Goal: Task Accomplishment & Management: Manage account settings

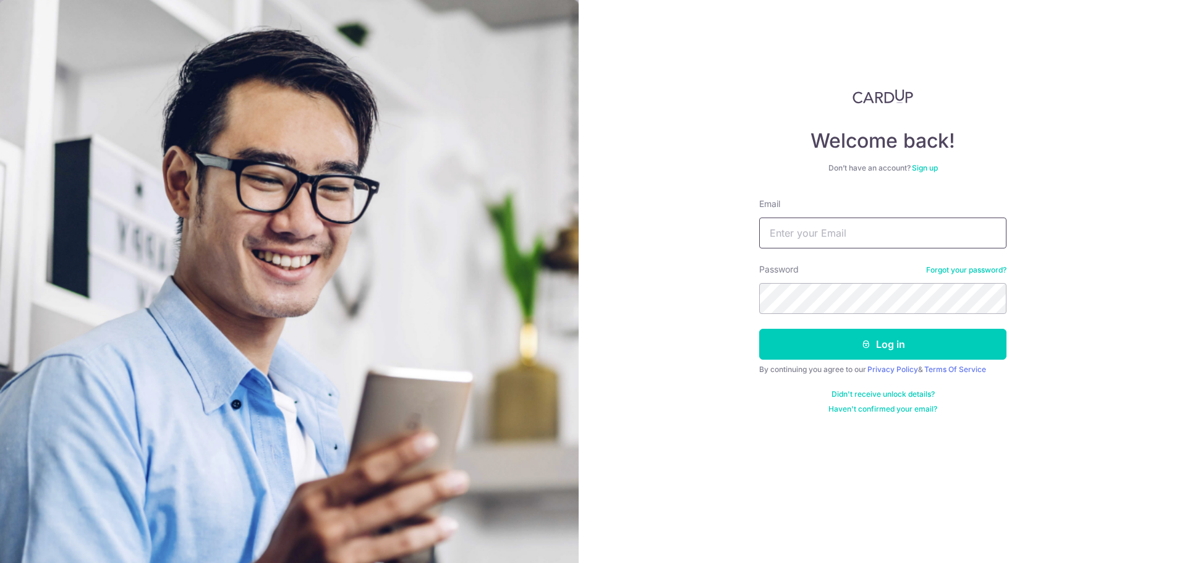
type input "[EMAIL_ADDRESS][DOMAIN_NAME]"
click at [962, 342] on button "Log in" at bounding box center [882, 344] width 247 height 31
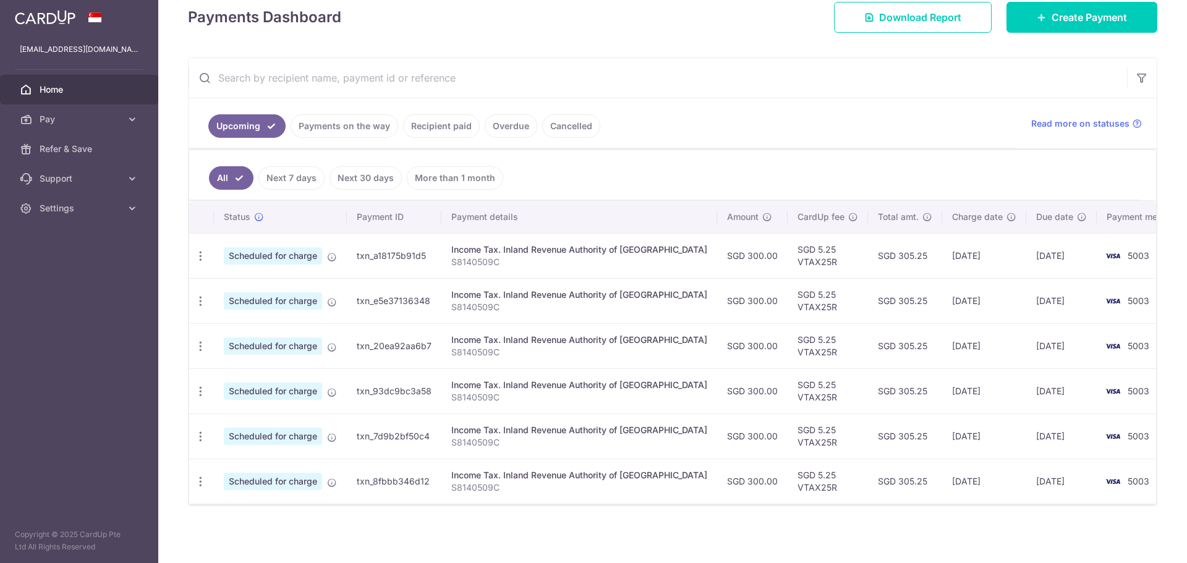
scroll to position [182, 0]
click at [202, 257] on icon "button" at bounding box center [200, 255] width 13 height 13
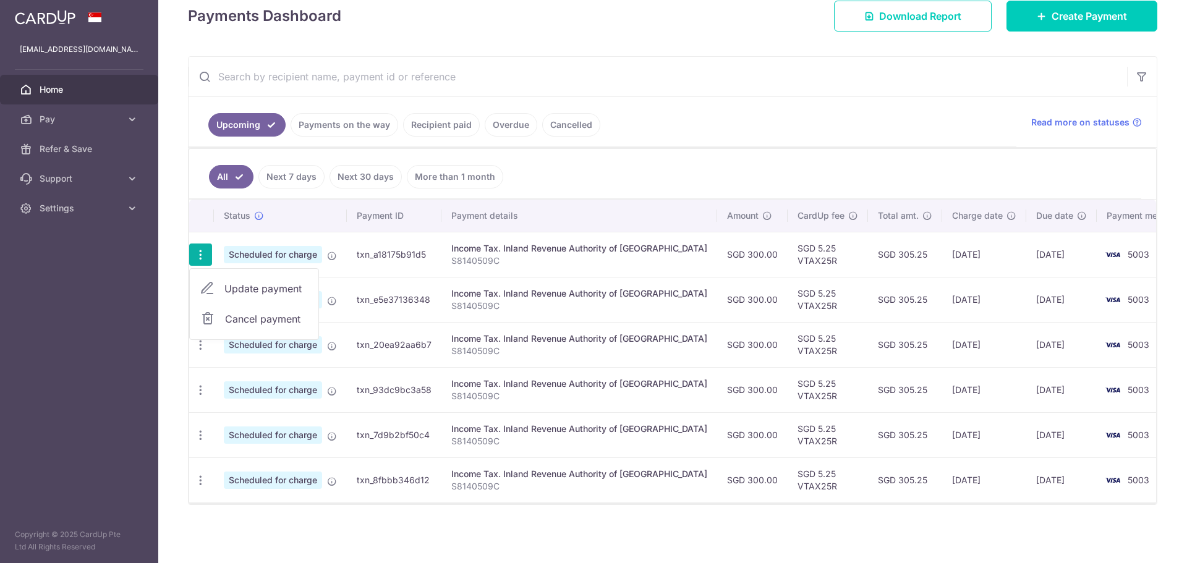
click at [237, 321] on span "Cancel payment" at bounding box center [266, 319] width 83 height 15
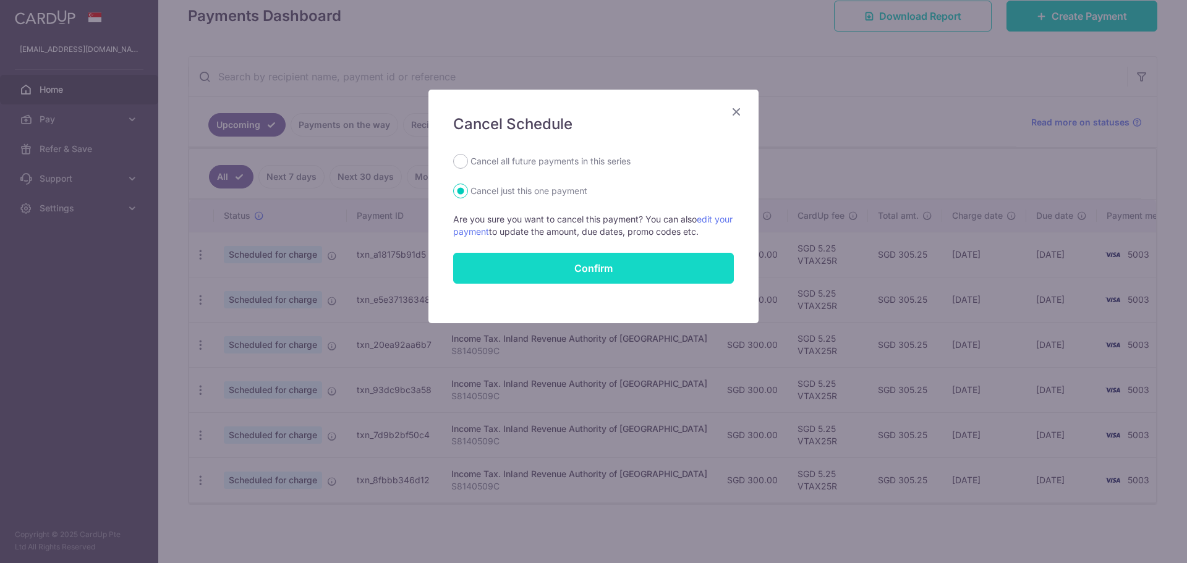
click at [579, 269] on button "Confirm" at bounding box center [593, 268] width 281 height 31
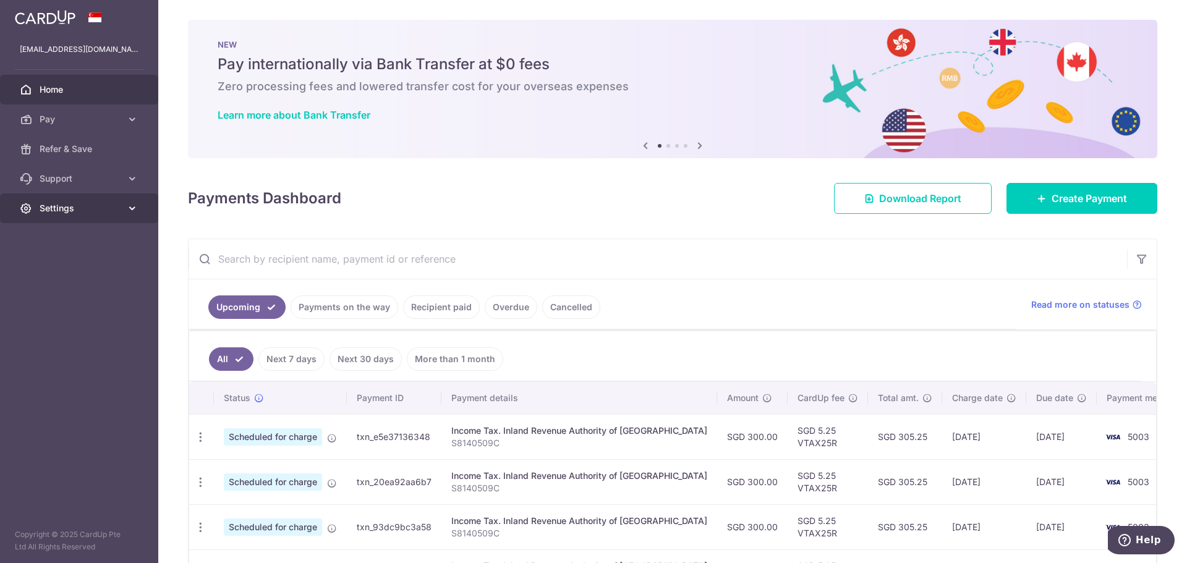
click at [87, 215] on link "Settings" at bounding box center [79, 209] width 158 height 30
click at [61, 272] on span "Logout" at bounding box center [81, 268] width 82 height 12
